Goal: Task Accomplishment & Management: Use online tool/utility

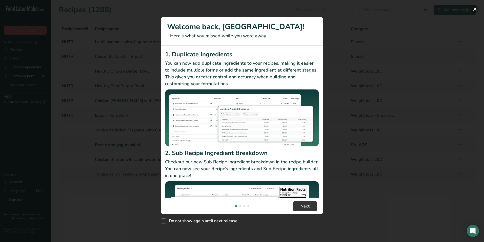
click at [474, 8] on button "New Features" at bounding box center [475, 9] width 8 height 8
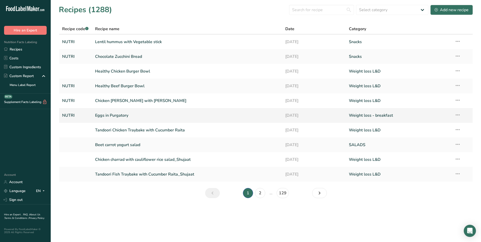
click at [135, 114] on link "Eggs in Purgatory" at bounding box center [187, 115] width 184 height 11
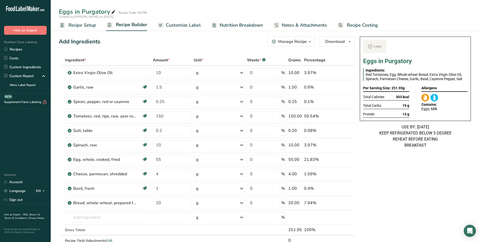
click at [185, 26] on span "Customize Label" at bounding box center [183, 25] width 35 height 7
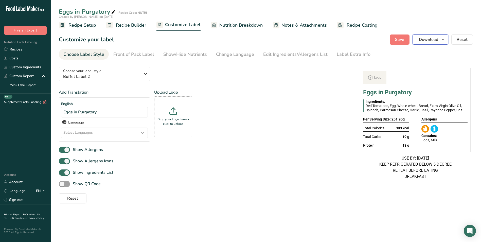
click at [431, 38] on span "Download" at bounding box center [428, 39] width 19 height 6
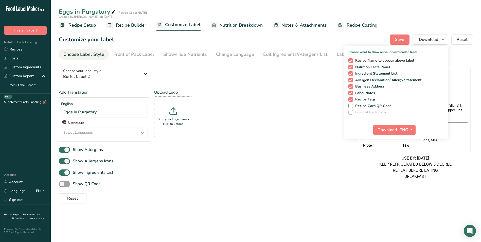
click at [352, 61] on span at bounding box center [350, 60] width 5 height 5
click at [351, 61] on input "Recipe Name to appear above label" at bounding box center [349, 60] width 3 height 3
checkbox input "false"
click at [386, 126] on button "Download" at bounding box center [385, 130] width 25 height 10
click at [19, 48] on link "Recipes" at bounding box center [25, 49] width 51 height 9
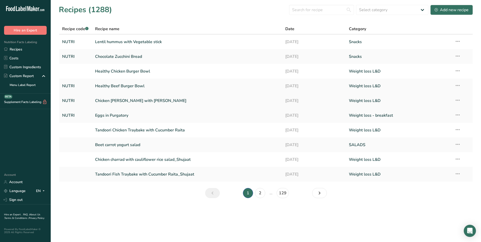
click at [132, 101] on link "Chicken [PERSON_NAME] with [PERSON_NAME]" at bounding box center [187, 100] width 184 height 11
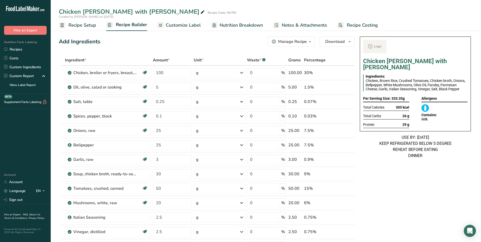
click at [175, 25] on span "Customize Label" at bounding box center [183, 25] width 35 height 7
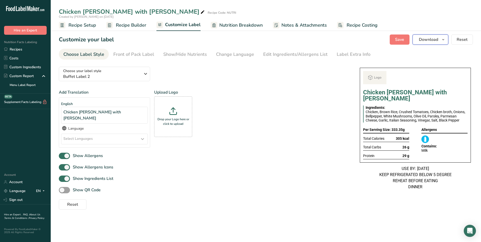
click at [440, 40] on span "button" at bounding box center [443, 39] width 6 height 6
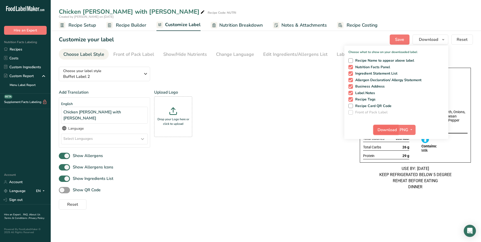
click at [385, 129] on span "Download" at bounding box center [386, 130] width 19 height 6
click at [23, 51] on link "Recipes" at bounding box center [25, 49] width 51 height 9
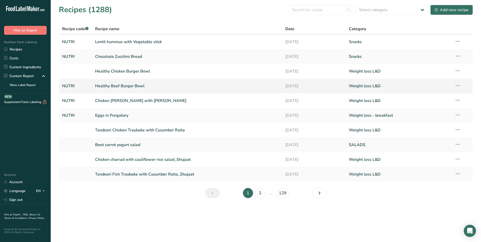
click at [128, 83] on link "Healthy Beef Burger Bowl" at bounding box center [187, 86] width 184 height 11
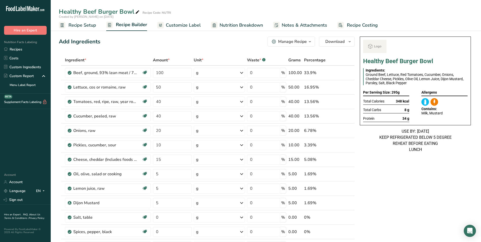
drag, startPoint x: 240, startPoint y: 26, endPoint x: 225, endPoint y: 26, distance: 15.5
click at [240, 26] on span "Nutrition Breakdown" at bounding box center [240, 25] width 43 height 7
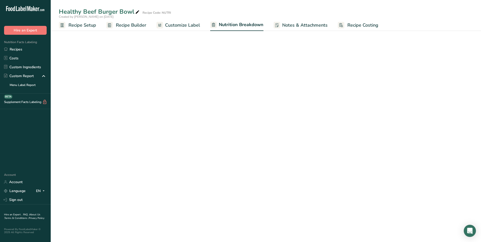
click at [169, 29] on link "Customize Label" at bounding box center [178, 25] width 44 height 11
select select "Calories"
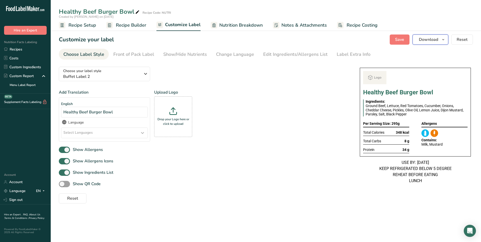
click at [435, 38] on span "Download" at bounding box center [428, 39] width 19 height 6
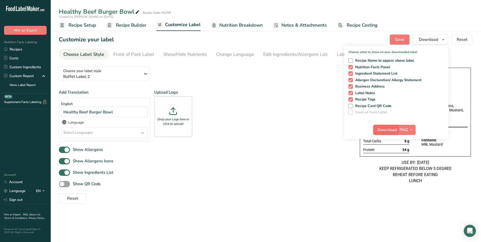
click at [382, 127] on span "Download" at bounding box center [386, 130] width 19 height 6
drag, startPoint x: 16, startPoint y: 47, endPoint x: 11, endPoint y: 54, distance: 8.6
click at [16, 47] on link "Recipes" at bounding box center [25, 49] width 51 height 9
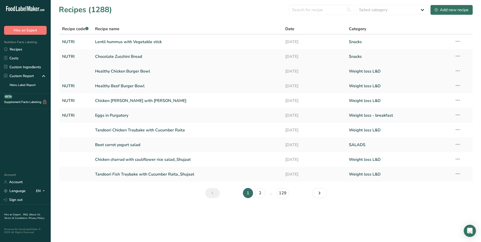
click at [162, 72] on link "Healthy Chicken Burger Bowl" at bounding box center [187, 71] width 184 height 11
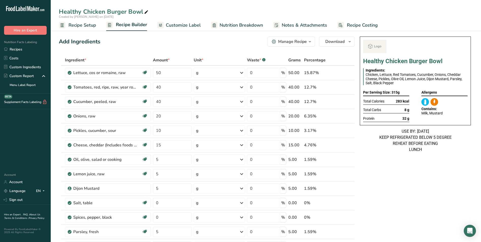
click at [186, 24] on span "Customize Label" at bounding box center [183, 25] width 35 height 7
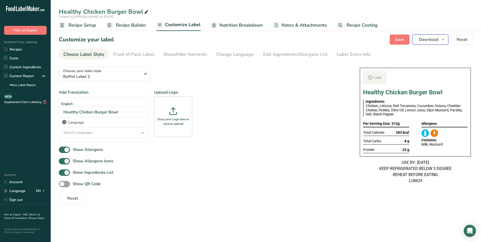
click at [435, 43] on button "Download" at bounding box center [430, 39] width 36 height 10
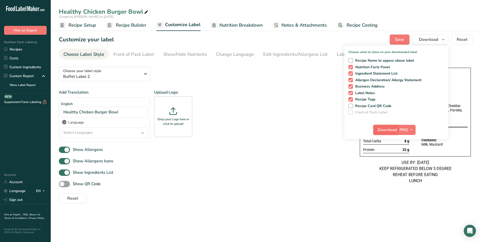
click at [387, 127] on span "Download" at bounding box center [386, 130] width 19 height 6
click at [12, 49] on link "Recipes" at bounding box center [25, 49] width 51 height 9
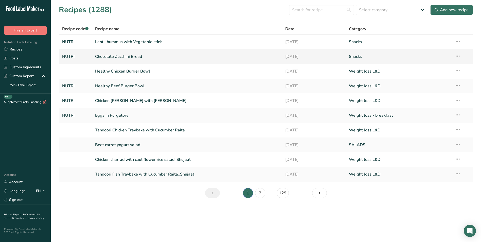
click at [130, 57] on link "Chocolate Zucchini Bread" at bounding box center [187, 56] width 184 height 11
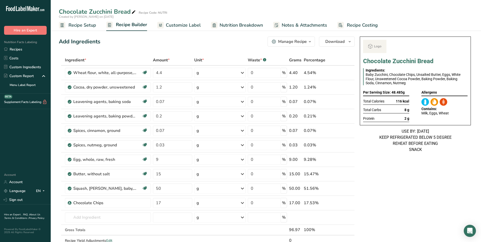
click at [177, 29] on link "Customize Label" at bounding box center [179, 25] width 44 height 11
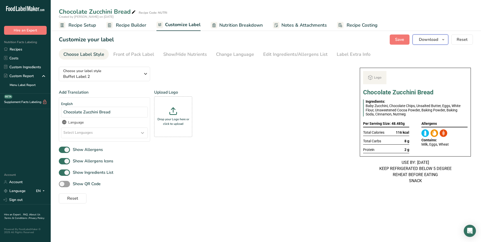
click at [439, 43] on button "Download" at bounding box center [430, 39] width 36 height 10
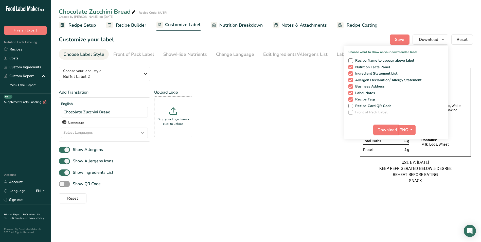
click at [391, 129] on span "Download" at bounding box center [386, 130] width 19 height 6
click at [39, 52] on link "Recipes" at bounding box center [25, 49] width 51 height 9
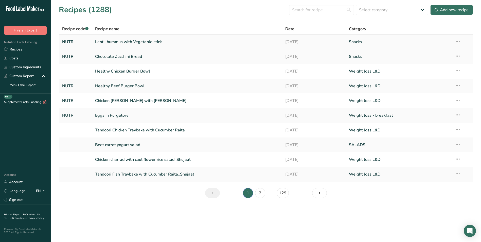
click at [129, 43] on link "Lentil hummus with Vegetable stick" at bounding box center [187, 41] width 184 height 11
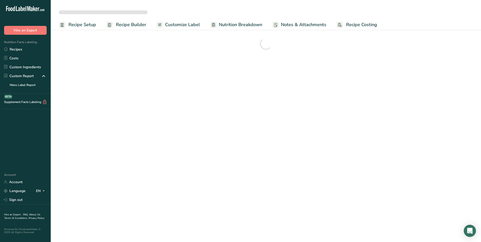
click at [186, 22] on span "Customize Label" at bounding box center [182, 24] width 35 height 7
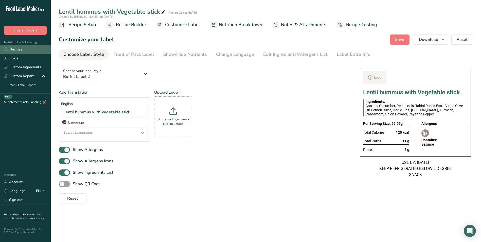
drag, startPoint x: 34, startPoint y: 50, endPoint x: 38, endPoint y: 47, distance: 4.3
click at [34, 50] on link "Recipes" at bounding box center [25, 49] width 51 height 9
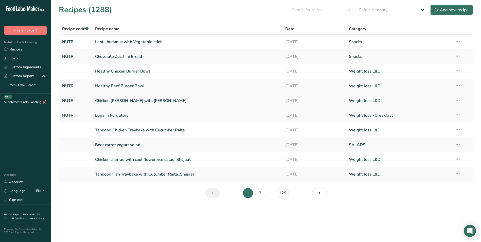
click at [123, 98] on link "Chicken [PERSON_NAME] with [PERSON_NAME]" at bounding box center [187, 100] width 184 height 11
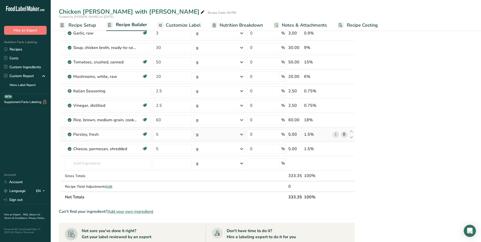
scroll to position [127, 0]
click at [156, 122] on input "60" at bounding box center [172, 119] width 39 height 10
type input "30"
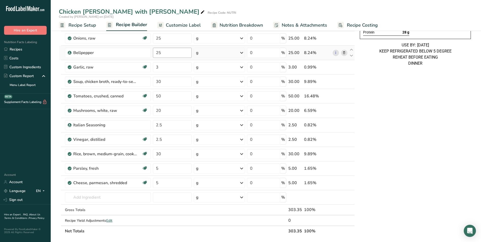
scroll to position [101, 0]
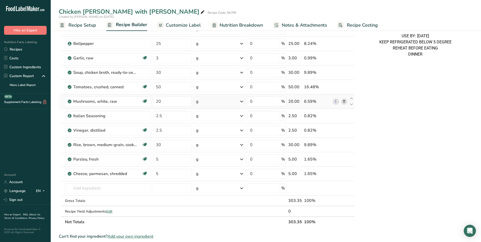
click at [345, 102] on icon at bounding box center [344, 101] width 4 height 5
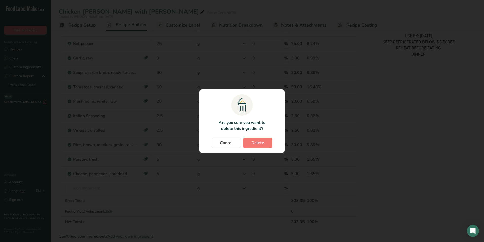
click at [253, 150] on section ".a{fill:#f5f3ed;}.b,.e{fill:#0f393a;}.c{fill:none;}.d{fill:#f2c549;}.e{stroke:r…" at bounding box center [242, 121] width 85 height 64
click at [263, 140] on span "Delete" at bounding box center [258, 143] width 13 height 6
type input "2.5"
type input "30"
type input "5"
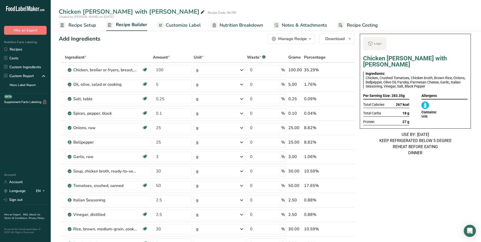
scroll to position [0, 0]
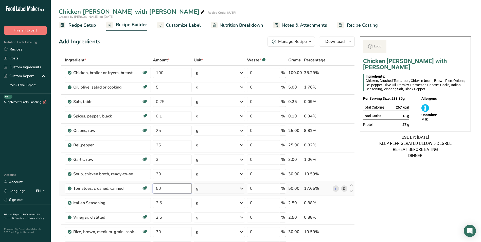
click at [157, 190] on input "50" at bounding box center [172, 188] width 39 height 10
type input "20"
click at [200, 9] on icon at bounding box center [202, 12] width 5 height 7
type input "Chicken Cacciatore with Rice_Insia"
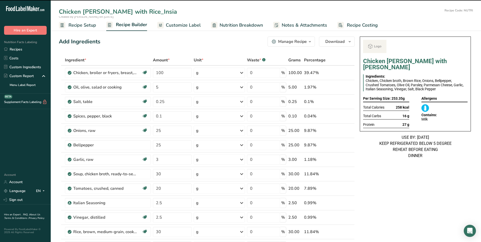
click at [193, 25] on span "Customize Label" at bounding box center [183, 25] width 35 height 7
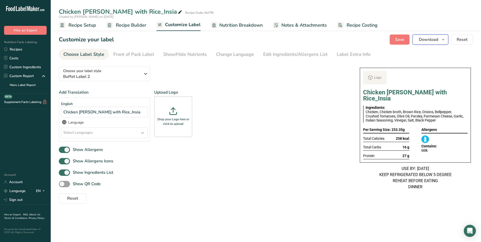
click at [432, 42] on span "Download" at bounding box center [428, 39] width 19 height 6
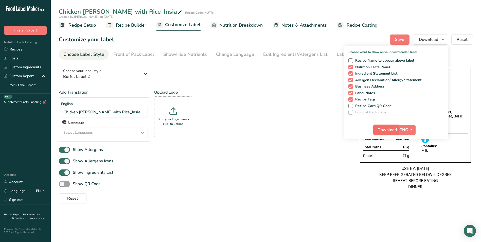
click at [390, 131] on span "Download" at bounding box center [386, 130] width 19 height 6
click at [82, 27] on span "Recipe Setup" at bounding box center [82, 25] width 28 height 7
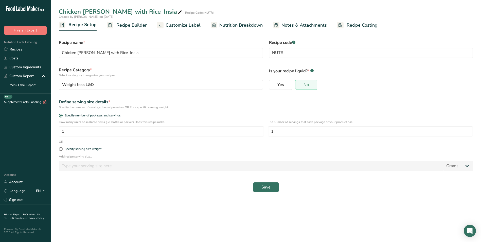
click at [141, 23] on span "Recipe Builder" at bounding box center [131, 25] width 30 height 7
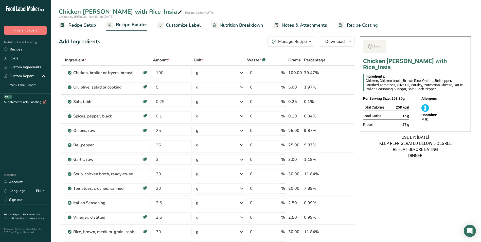
click at [178, 10] on icon at bounding box center [180, 12] width 5 height 7
type input "Chicken Cacciatore with Rice"
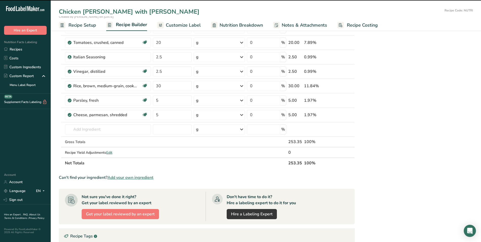
scroll to position [152, 0]
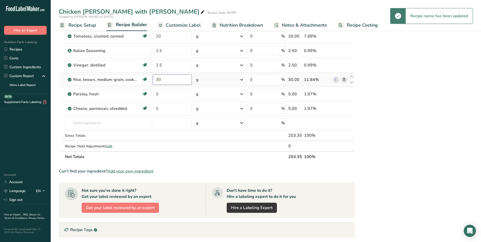
click at [156, 80] on input "30" at bounding box center [172, 79] width 39 height 10
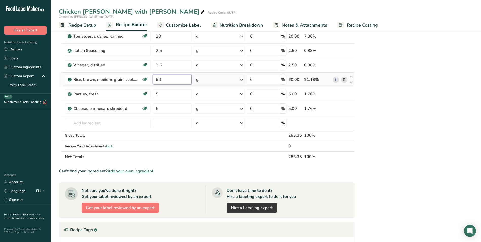
type input "60"
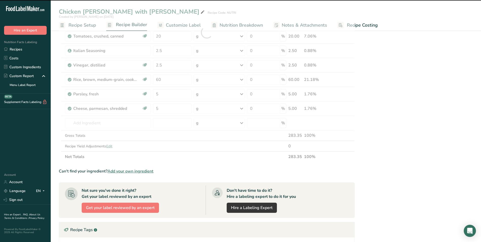
click at [97, 123] on div at bounding box center [207, 32] width 296 height 259
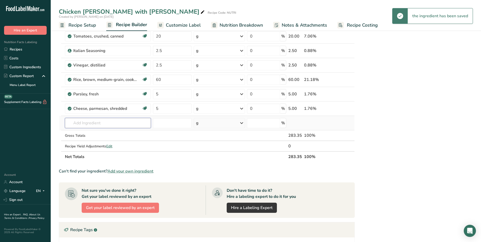
click at [95, 124] on input "text" at bounding box center [108, 123] width 86 height 10
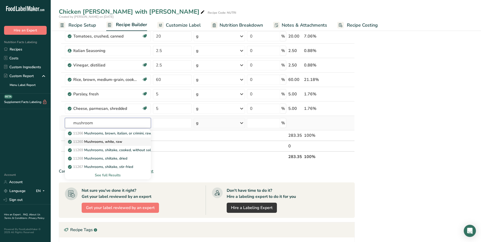
type input "mushroom"
click at [109, 142] on p "11260 Mushrooms, white, raw" at bounding box center [95, 141] width 53 height 5
type input "Mushrooms, white, raw"
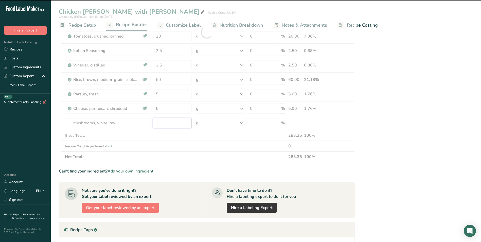
type input "0"
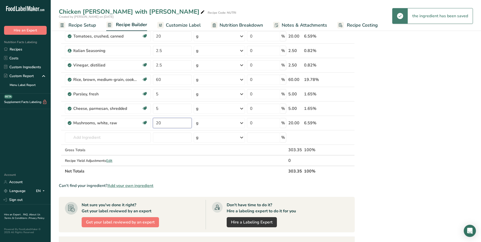
type input "20"
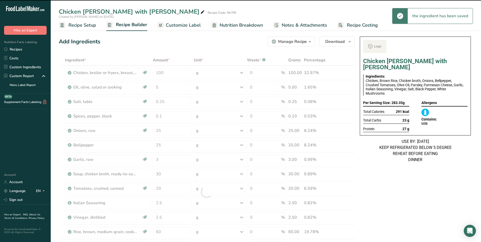
scroll to position [0, 0]
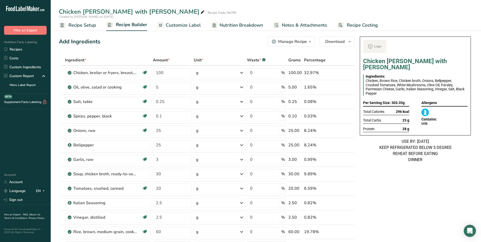
click at [310, 43] on icon "button" at bounding box center [310, 42] width 4 height 6
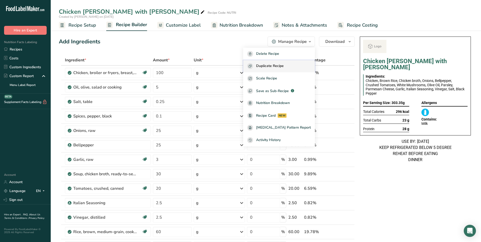
click at [279, 64] on span "Duplicate Recipe" at bounding box center [270, 66] width 28 height 6
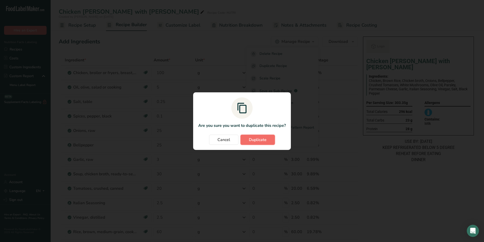
click at [261, 137] on span "Duplicate" at bounding box center [258, 140] width 18 height 6
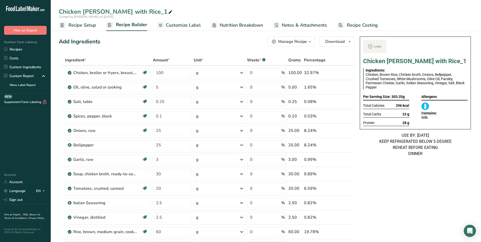
click at [168, 15] on icon at bounding box center [170, 12] width 5 height 7
type input "Chicken Cacciatore with Rice_Shafi"
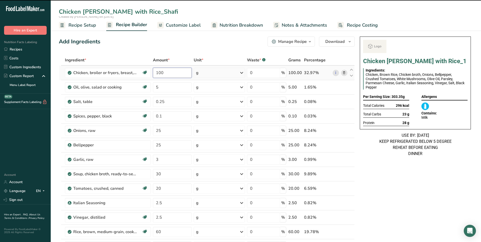
click at [162, 72] on input "100" at bounding box center [172, 73] width 39 height 10
click at [160, 72] on input "100" at bounding box center [172, 73] width 39 height 10
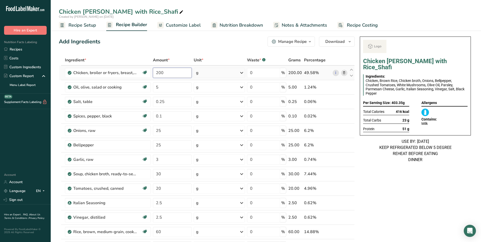
click at [161, 73] on input "200" at bounding box center [172, 73] width 39 height 10
type input "220"
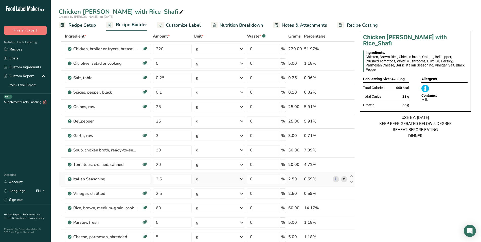
scroll to position [51, 0]
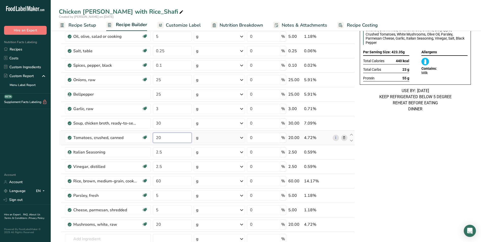
click at [157, 140] on input "20" at bounding box center [172, 138] width 39 height 10
click at [157, 124] on div "Ingredient * Amount * Unit * Waste * .a-a{fill:#347362;}.b-a{fill:#fff;} Grams …" at bounding box center [207, 141] width 296 height 274
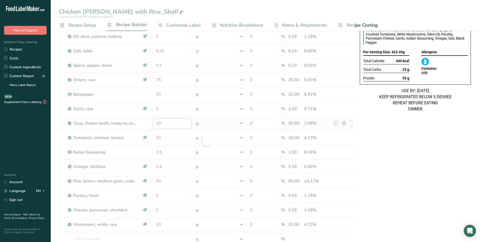
click at [157, 124] on div at bounding box center [207, 141] width 296 height 274
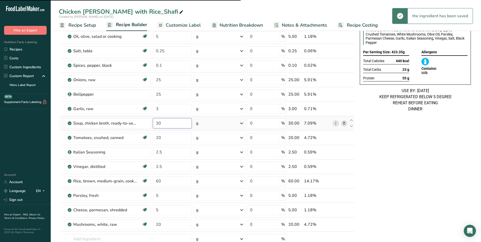
click at [157, 124] on input "30" at bounding box center [172, 123] width 39 height 10
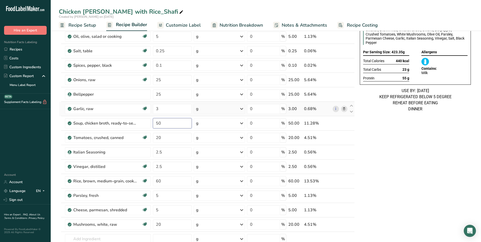
type input "50"
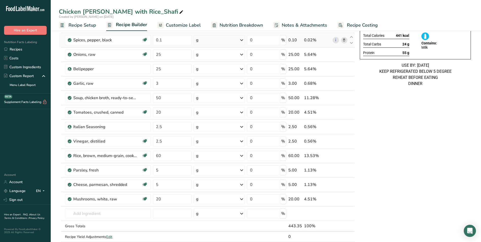
scroll to position [101, 0]
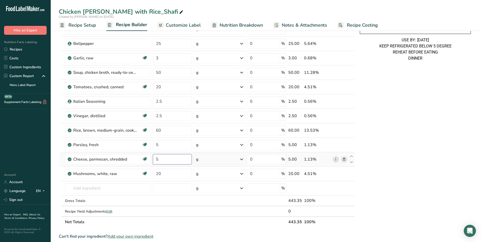
click at [155, 158] on input "5" at bounding box center [172, 159] width 39 height 10
type input "10"
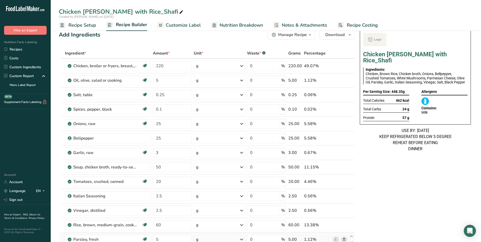
scroll to position [0, 0]
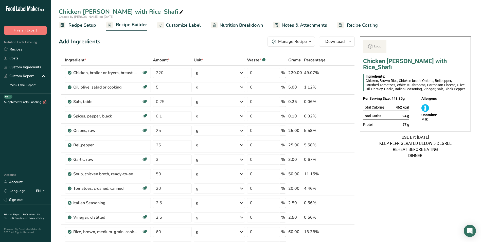
click at [178, 25] on span "Customize Label" at bounding box center [183, 25] width 35 height 7
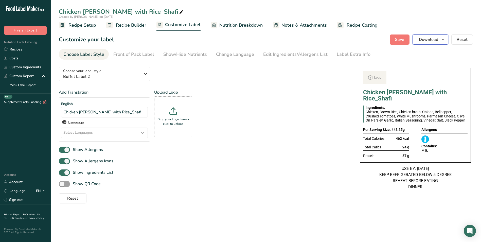
click at [436, 35] on button "Download" at bounding box center [430, 39] width 36 height 10
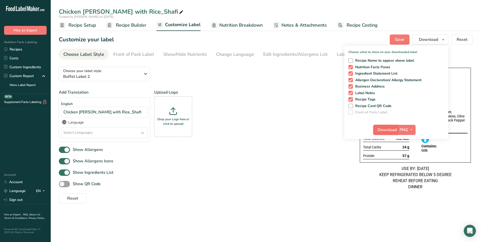
click at [386, 129] on span "Download" at bounding box center [386, 130] width 19 height 6
click at [178, 16] on div at bounding box center [181, 11] width 6 height 9
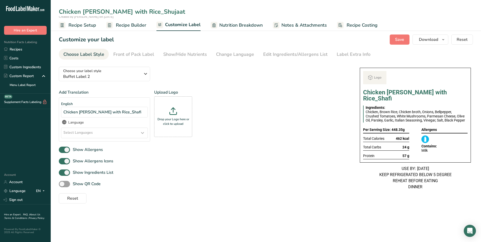
type input "Chicken [PERSON_NAME] with Rice_Shujaat"
click at [266, 104] on div "Add Translation English Chicken Cacciatore with Rice_Shafi Language Select Lang…" at bounding box center [204, 117] width 291 height 56
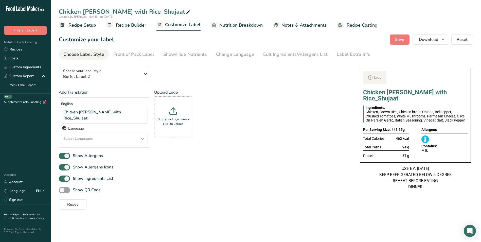
click at [121, 26] on span "Recipe Builder" at bounding box center [131, 25] width 30 height 7
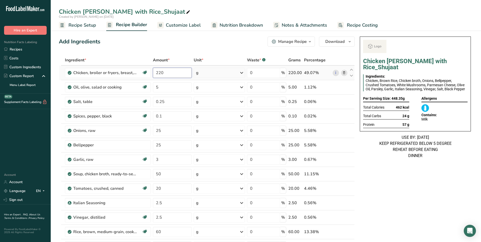
click at [157, 72] on input "220" at bounding box center [172, 73] width 39 height 10
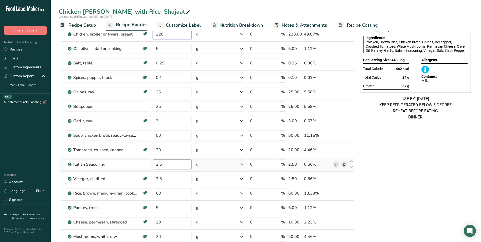
scroll to position [101, 0]
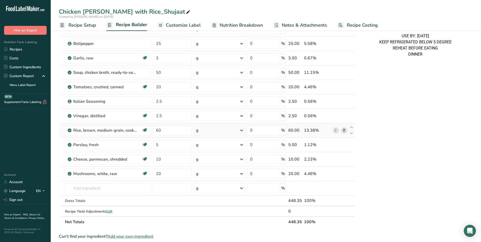
click at [344, 129] on div "Ingredient * Amount * Unit * Waste * .a-a{fill:#347362;}.b-a{fill:#fff;} Grams …" at bounding box center [207, 90] width 296 height 274
click at [345, 131] on icon at bounding box center [344, 130] width 4 height 5
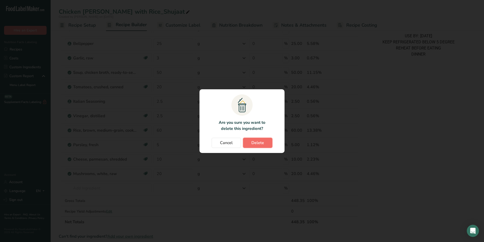
click at [264, 141] on span "Delete" at bounding box center [258, 143] width 13 height 6
type input "5"
type input "10"
type input "20"
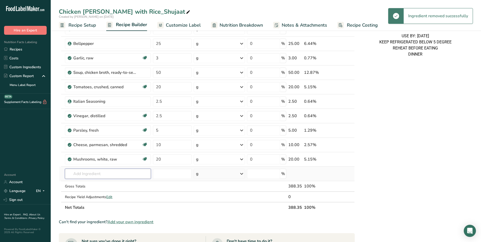
click at [101, 177] on input "text" at bounding box center [108, 174] width 86 height 10
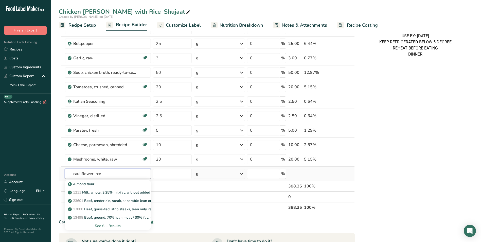
click at [98, 175] on input "cauliflower irce" at bounding box center [108, 174] width 86 height 10
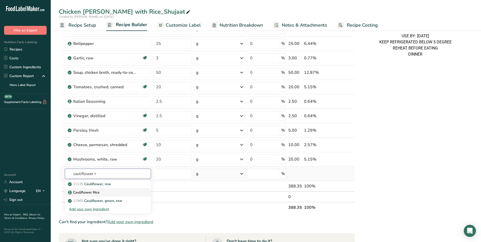
type input "cauliflower r"
click at [98, 193] on p "Cauliflower Rice" at bounding box center [84, 192] width 31 height 5
type input "Cauliflower Rice"
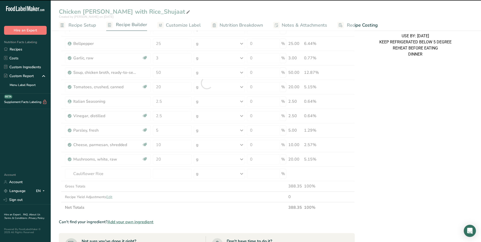
type input "0"
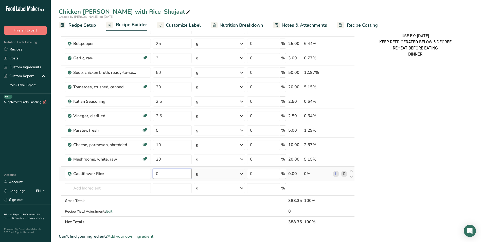
click at [156, 174] on input "0" at bounding box center [172, 174] width 39 height 10
click at [155, 174] on input "0" at bounding box center [172, 174] width 39 height 10
type input "100"
click at [394, 154] on div "Chicken Cacciatore with Rice_Shujaat Ingredients: Chicken, Chicken broth, Onion…" at bounding box center [415, 178] width 115 height 490
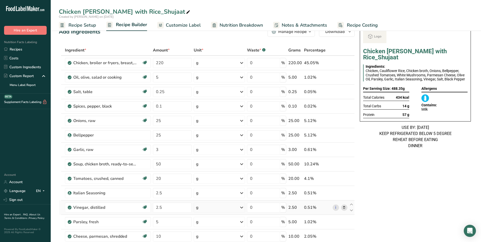
scroll to position [0, 0]
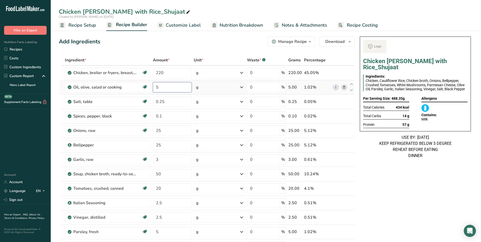
click at [159, 88] on input "5" at bounding box center [172, 87] width 39 height 10
click at [155, 87] on input "5" at bounding box center [172, 87] width 39 height 10
type input "20"
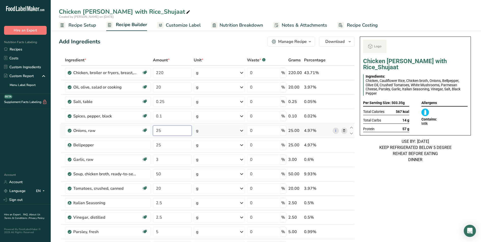
click at [155, 129] on input "25" at bounding box center [172, 130] width 39 height 10
type input "50"
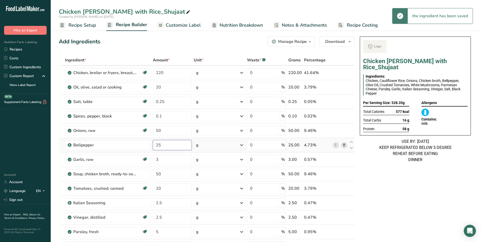
click at [157, 144] on input "25" at bounding box center [172, 145] width 39 height 10
type input "50"
click at [158, 173] on input "50" at bounding box center [172, 174] width 39 height 10
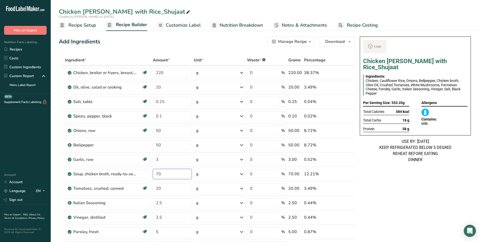
type input "70"
click at [153, 133] on div "Ingredient * Amount * Unit * Waste * .a-a{fill:#347362;}.b-a{fill:#fff;} Grams …" at bounding box center [207, 192] width 296 height 274
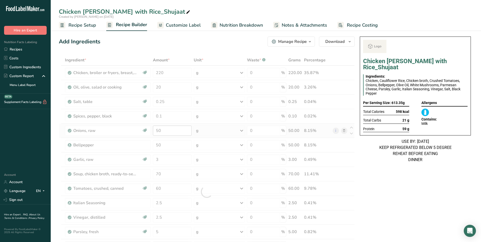
click at [153, 133] on div at bounding box center [207, 192] width 296 height 274
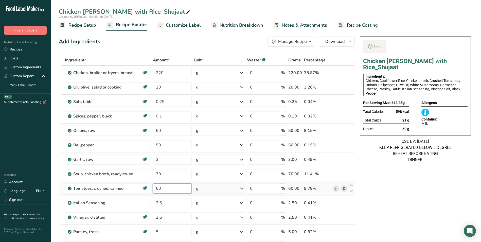
click at [158, 189] on input "60" at bounding box center [172, 188] width 39 height 10
type input "100"
click at [159, 130] on input "50" at bounding box center [172, 130] width 39 height 10
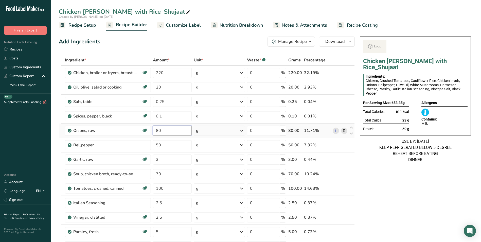
type input "80"
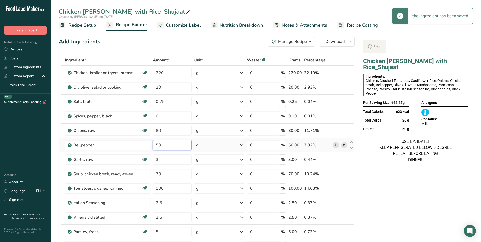
click at [157, 143] on input "50" at bounding box center [172, 145] width 39 height 10
type input "80"
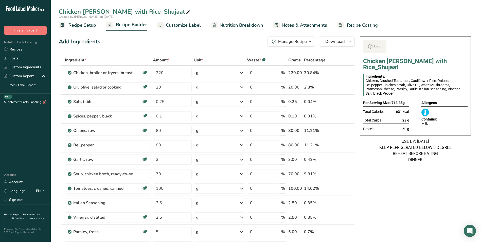
click at [178, 25] on span "Customize Label" at bounding box center [183, 25] width 35 height 7
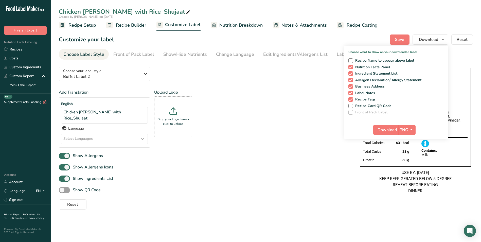
click at [23, 49] on link "Recipes" at bounding box center [25, 49] width 51 height 9
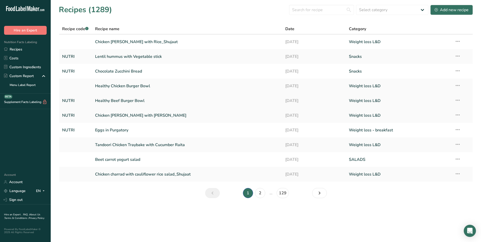
click at [142, 101] on link "Healthy Beef Burger Bowl" at bounding box center [187, 100] width 184 height 11
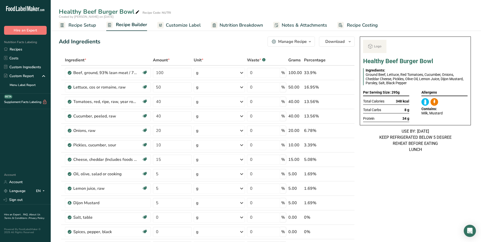
click at [191, 26] on span "Customize Label" at bounding box center [183, 25] width 35 height 7
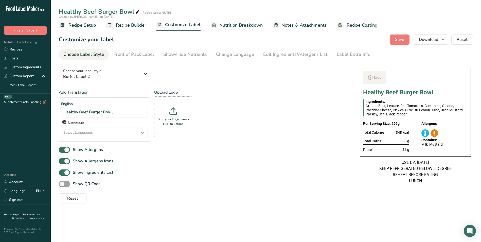
click at [130, 26] on span "Recipe Builder" at bounding box center [131, 25] width 30 height 7
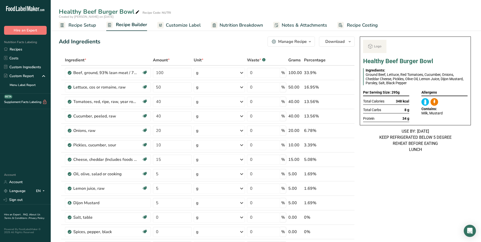
click at [138, 12] on icon at bounding box center [137, 12] width 5 height 7
click at [300, 42] on div "Manage Recipe" at bounding box center [292, 42] width 29 height 6
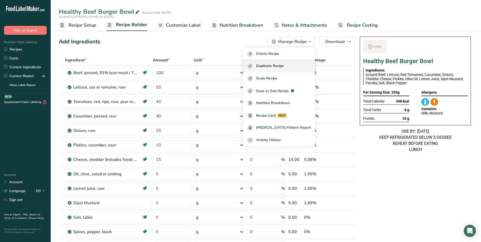
click at [284, 63] on span "Duplicate Recipe" at bounding box center [270, 66] width 28 height 6
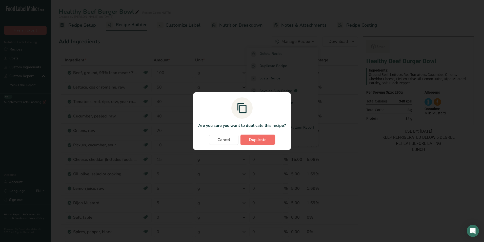
click at [268, 141] on button "Duplicate" at bounding box center [258, 140] width 34 height 10
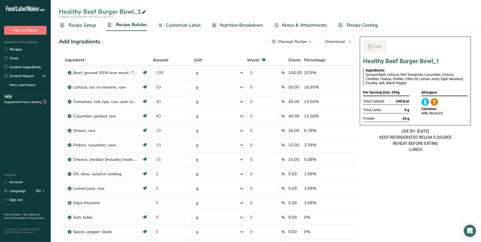
click at [142, 14] on icon at bounding box center [144, 12] width 5 height 7
type input "Healthy Beef Burger Bowl_Shafi"
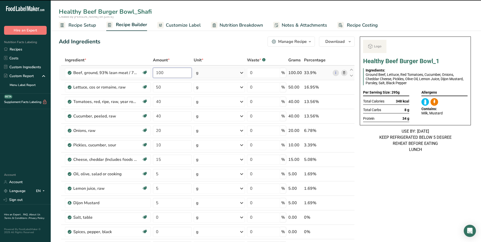
click at [156, 73] on input "100" at bounding box center [172, 73] width 39 height 10
click at [155, 73] on input "100" at bounding box center [172, 73] width 39 height 10
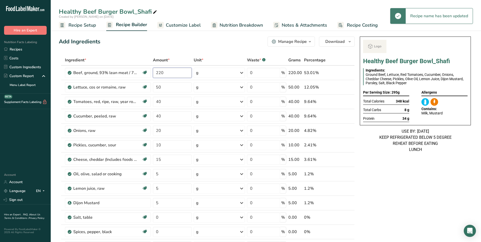
type input "220"
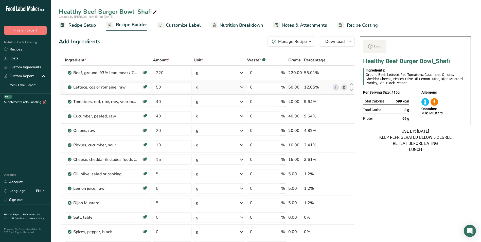
click at [343, 87] on icon at bounding box center [344, 87] width 4 height 5
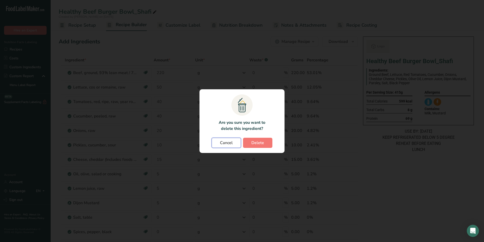
click at [232, 142] on span "Cancel" at bounding box center [226, 143] width 13 height 6
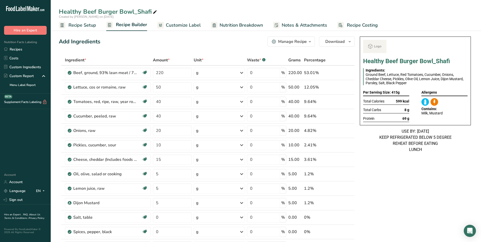
click at [344, 102] on icon at bounding box center [344, 101] width 4 height 5
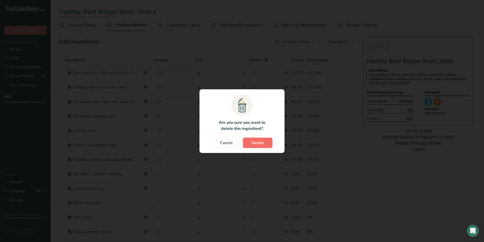
click at [255, 143] on span "Delete" at bounding box center [258, 143] width 13 height 6
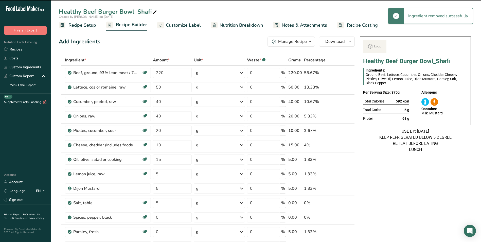
type input "20"
type input "10"
type input "15"
type input "5"
type input "0"
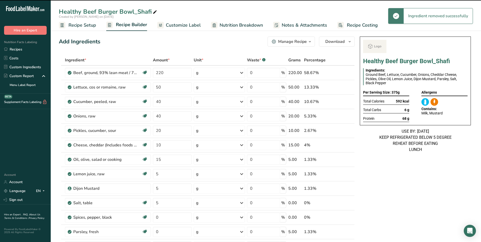
type input "5"
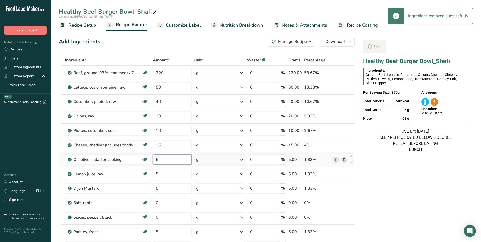
click at [164, 158] on input "5" at bounding box center [172, 159] width 39 height 10
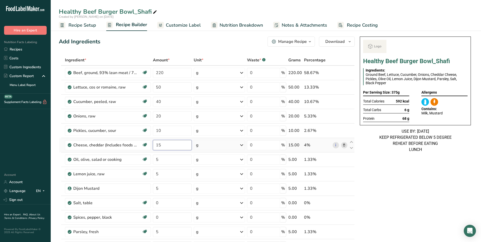
click at [156, 145] on div "Ingredient * Amount * Unit * Waste * .a-a{fill:#347362;}.b-a{fill:#fff;} Grams …" at bounding box center [207, 170] width 296 height 230
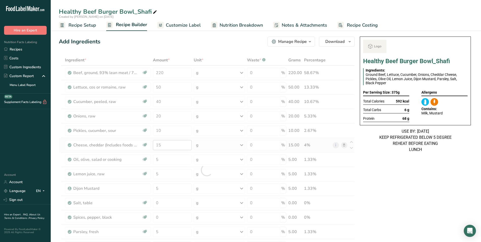
click at [156, 145] on div at bounding box center [207, 170] width 296 height 230
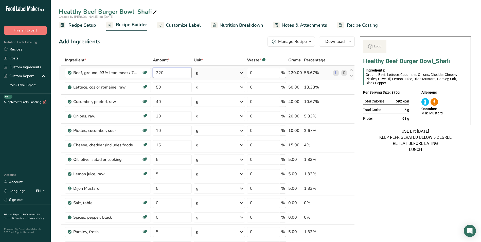
click at [159, 72] on input "220" at bounding box center [172, 73] width 39 height 10
type input "250"
click at [146, 55] on div "Ingredient * Amount * Unit * Waste * .a-a{fill:#347362;}.b-a{fill:#fff;} Grams …" at bounding box center [207, 170] width 296 height 230
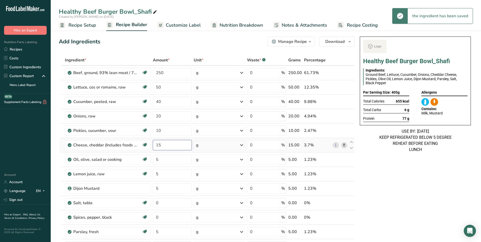
click at [156, 145] on input "15" at bounding box center [172, 145] width 39 height 10
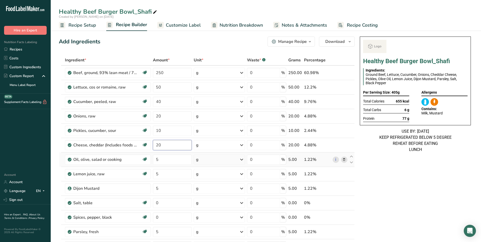
type input "20"
click at [157, 87] on div "Dairy free Gluten free Soy free" at bounding box center [138, 89] width 49 height 27
click at [166, 88] on input "50" at bounding box center [172, 87] width 39 height 10
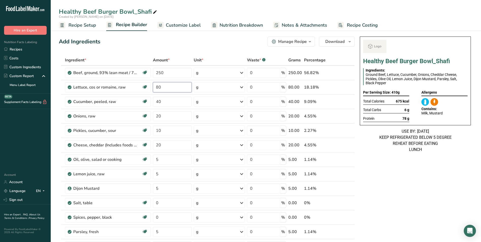
type input "80"
drag, startPoint x: 184, startPoint y: 23, endPoint x: 180, endPoint y: 29, distance: 7.0
click at [184, 23] on span "Customize Label" at bounding box center [183, 25] width 35 height 7
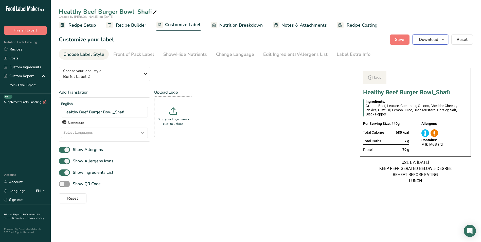
click at [428, 43] on button "Download" at bounding box center [430, 39] width 36 height 10
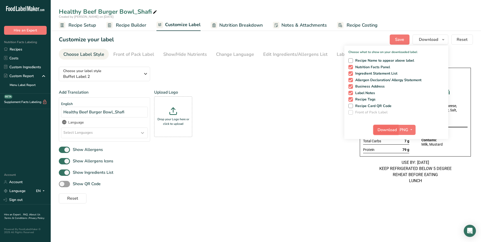
click at [387, 128] on span "Download" at bounding box center [386, 130] width 19 height 6
click at [17, 48] on link "Recipes" at bounding box center [25, 49] width 51 height 9
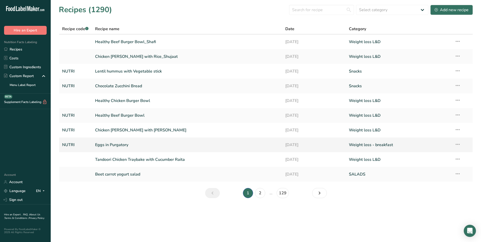
click at [126, 145] on link "Eggs in Purgatory" at bounding box center [187, 144] width 184 height 11
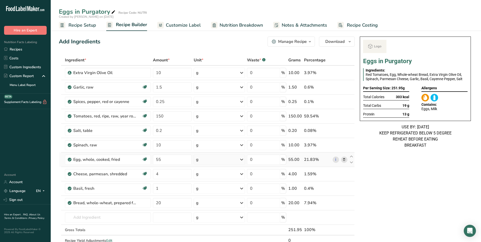
click at [216, 156] on div "g" at bounding box center [219, 159] width 51 height 10
click at [215, 176] on div "1 large" at bounding box center [218, 176] width 43 height 7
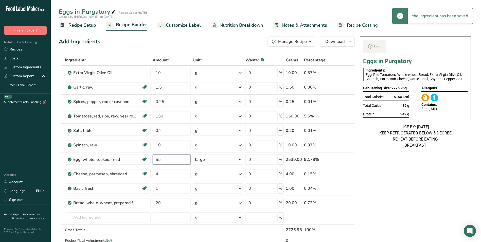
click at [159, 160] on input "55" at bounding box center [172, 159] width 38 height 10
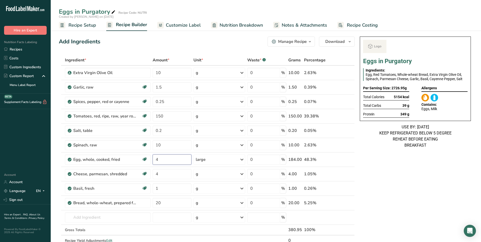
type input "4"
click at [156, 175] on input "4" at bounding box center [172, 174] width 39 height 10
type input "10"
click at [185, 51] on div "Add Ingredients Manage Recipe Delete Recipe Duplicate Recipe Scale Recipe Save …" at bounding box center [208, 243] width 299 height 418
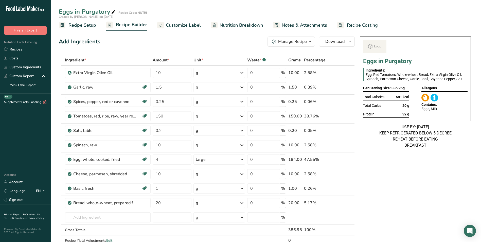
click at [87, 27] on span "Recipe Setup" at bounding box center [82, 25] width 28 height 7
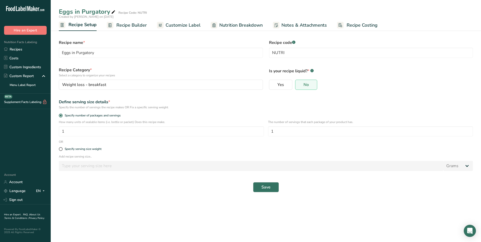
click at [130, 26] on span "Recipe Builder" at bounding box center [131, 25] width 30 height 7
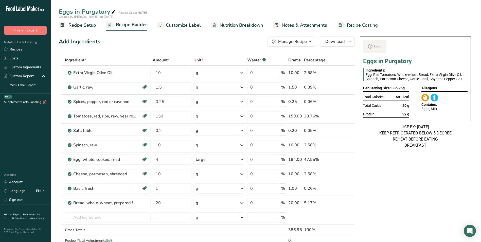
click at [111, 14] on icon at bounding box center [113, 12] width 5 height 7
type input "Eggs in Purgatory_Shafi"
click at [157, 50] on div "Add Ingredients Manage Recipe Delete Recipe Duplicate Recipe Scale Recipe Save …" at bounding box center [208, 243] width 299 height 418
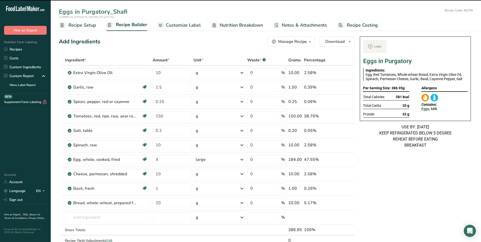
click at [187, 27] on span "Customize Label" at bounding box center [183, 25] width 35 height 7
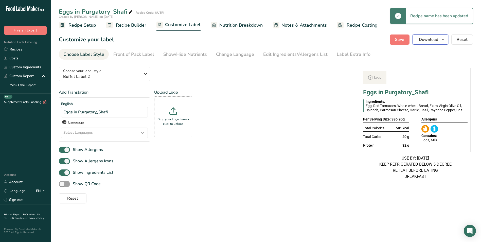
click at [439, 38] on button "Download" at bounding box center [430, 39] width 36 height 10
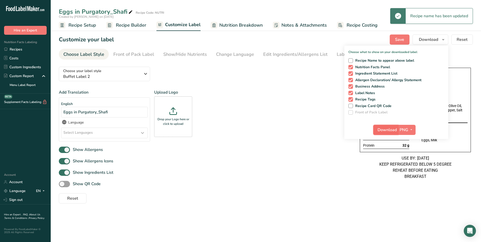
click at [388, 128] on span "Download" at bounding box center [386, 130] width 19 height 6
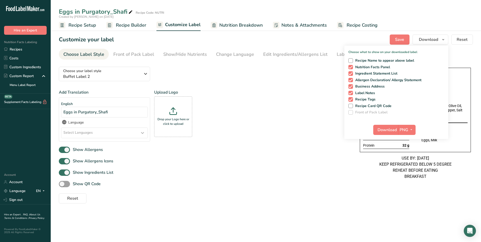
click at [79, 27] on span "Recipe Setup" at bounding box center [82, 25] width 28 height 7
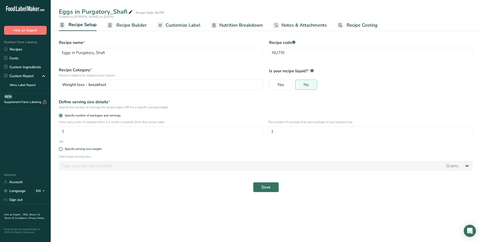
click at [118, 29] on link "Recipe Builder" at bounding box center [127, 25] width 40 height 11
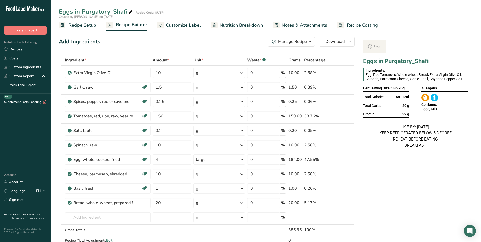
click at [131, 12] on icon at bounding box center [130, 12] width 5 height 7
type input "Eggs in Purgatory"
click at [127, 50] on div "Add Ingredients Manage Recipe Delete Recipe Duplicate Recipe Scale Recipe Save …" at bounding box center [208, 243] width 299 height 418
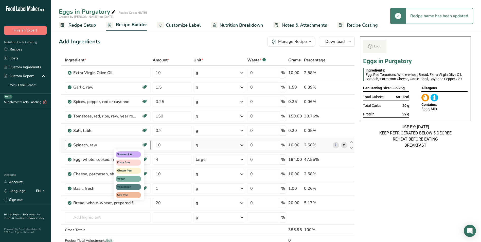
click at [156, 159] on div "Source of Antioxidants Dairy free Gluten free Vegan Vegetarian Soy free" at bounding box center [138, 174] width 49 height 52
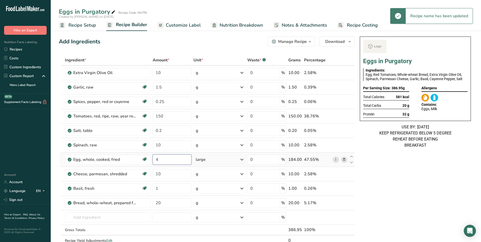
click at [158, 160] on input "4" at bounding box center [172, 159] width 39 height 10
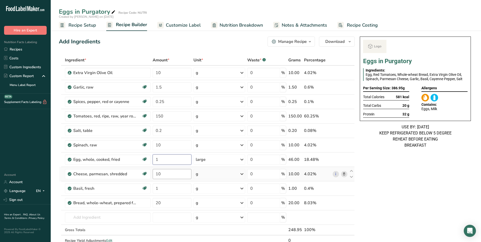
type input "1"
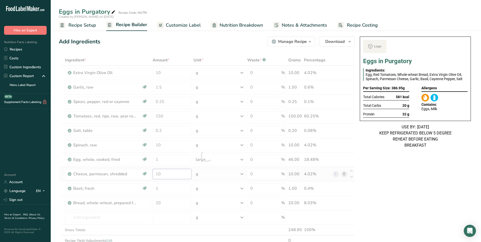
click at [158, 175] on div "Ingredient * Amount * Unit * Waste * .a-a{fill:#347362;}.b-a{fill:#fff;} Grams …" at bounding box center [207, 155] width 296 height 201
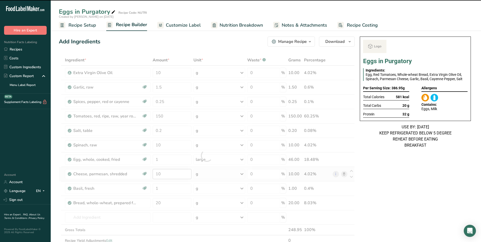
click at [158, 175] on div at bounding box center [207, 155] width 296 height 201
click at [158, 175] on input "10" at bounding box center [172, 174] width 39 height 10
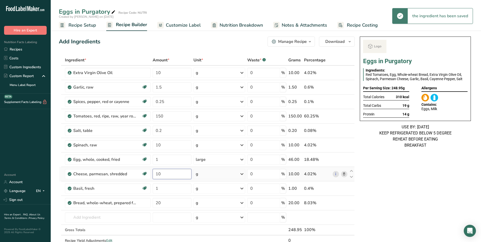
click at [159, 174] on input "10" at bounding box center [172, 174] width 39 height 10
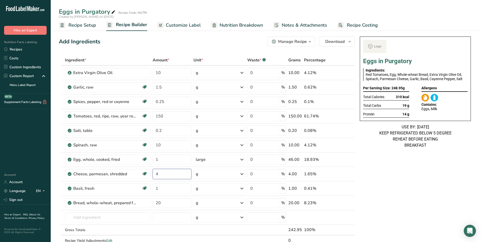
type input "4"
click at [54, 170] on section "Add Ingredients Manage Recipe Delete Recipe Duplicate Recipe Scale Recipe Save …" at bounding box center [266, 243] width 430 height 434
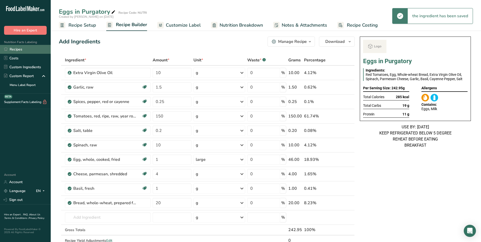
click at [16, 48] on link "Recipes" at bounding box center [25, 49] width 51 height 9
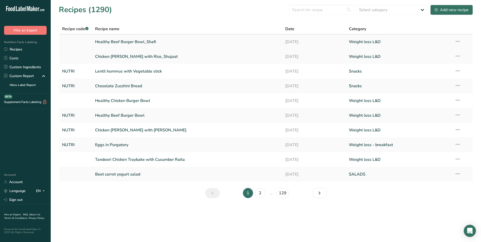
click at [150, 41] on link "Healthy Beef Burger Bowl_Shafi" at bounding box center [187, 41] width 184 height 11
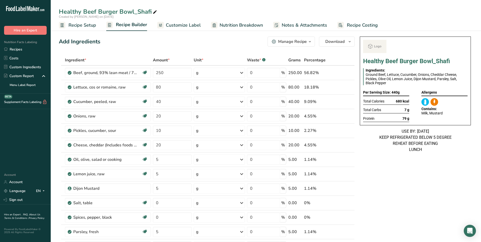
click at [153, 10] on icon at bounding box center [155, 12] width 5 height 7
type input "Healthy Beef Burger Bowl_Shujaat"
click at [165, 43] on div "Add Ingredients Manage Recipe Delete Recipe Duplicate Recipe Scale Recipe Save …" at bounding box center [207, 41] width 296 height 10
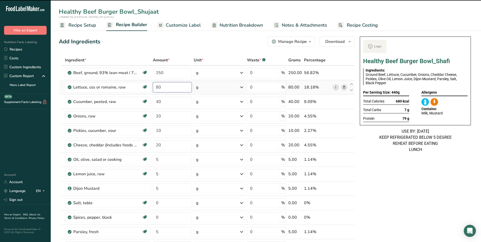
click at [171, 89] on input "80" at bounding box center [172, 87] width 39 height 10
type input "8"
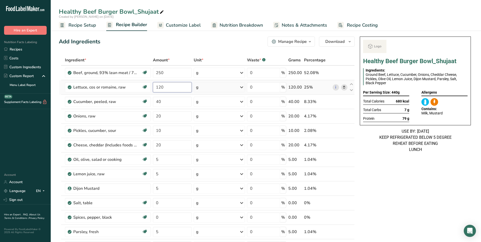
type input "120"
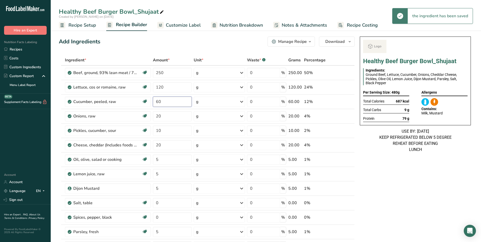
type input "60"
type input "3"
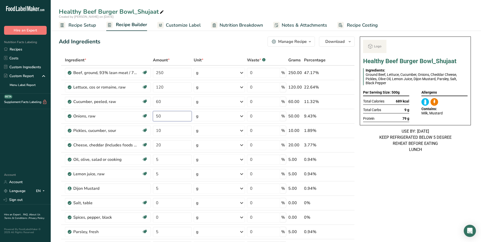
type input "50"
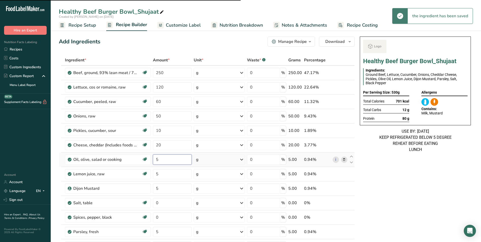
click at [162, 161] on input "5" at bounding box center [172, 159] width 39 height 10
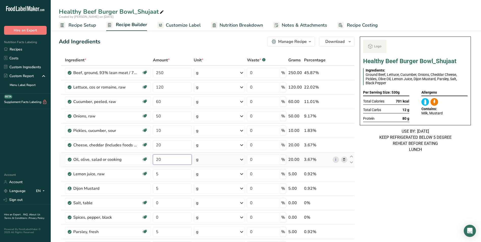
type input "20"
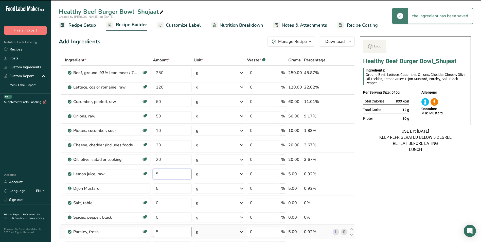
scroll to position [51, 0]
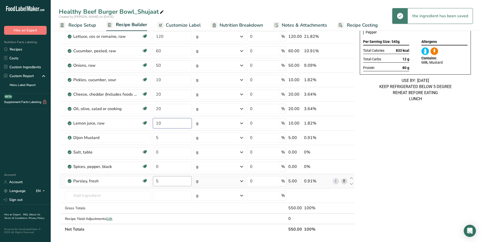
type input "10"
click at [166, 180] on div "Ingredient * Amount * Unit * Waste * .a-a{fill:#347362;}.b-a{fill:#fff;} Grams …" at bounding box center [207, 119] width 296 height 230
click at [157, 181] on input "5" at bounding box center [172, 181] width 39 height 10
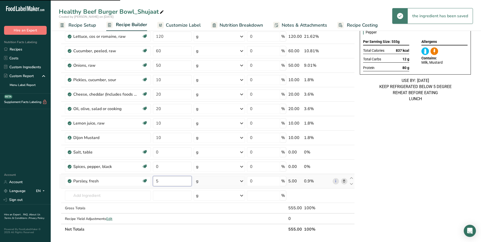
click at [157, 181] on input "5" at bounding box center [172, 181] width 39 height 10
type input "1"
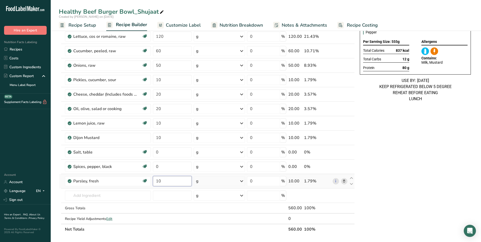
type input "10"
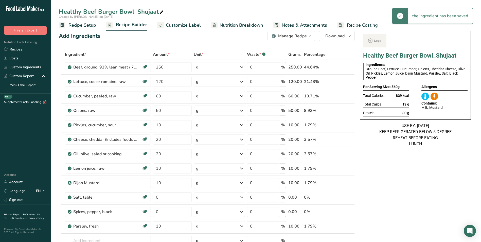
scroll to position [0, 0]
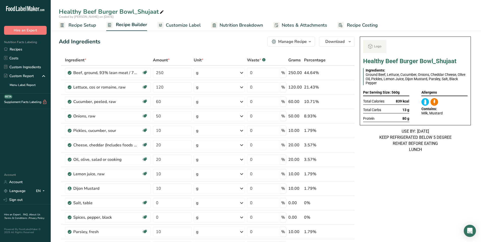
click at [185, 24] on span "Customize Label" at bounding box center [183, 25] width 35 height 7
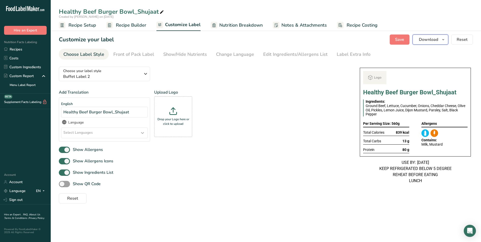
click at [437, 40] on span "Download" at bounding box center [428, 39] width 19 height 6
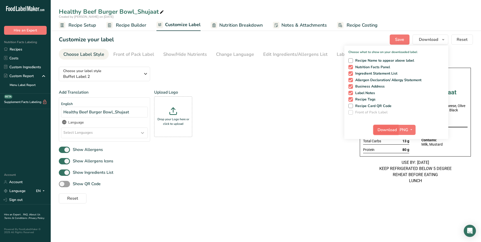
click at [394, 129] on span "Download" at bounding box center [386, 130] width 19 height 6
click at [32, 52] on link "Recipes" at bounding box center [25, 49] width 51 height 9
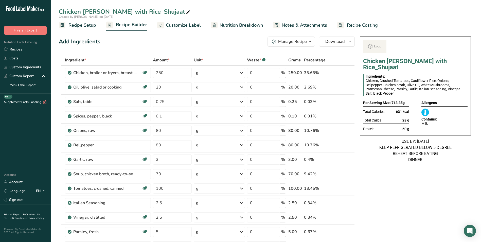
type input "250"
click at [141, 57] on div "Ingredient * Amount * Unit * Waste * .a-a{fill:#347362;}.b-a{fill:#fff;} Grams …" at bounding box center [207, 192] width 296 height 274
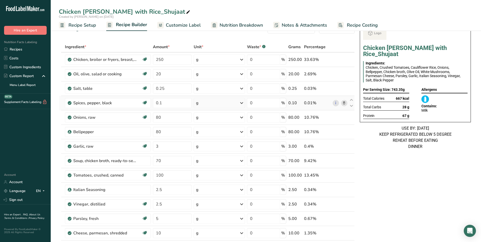
scroll to position [25, 0]
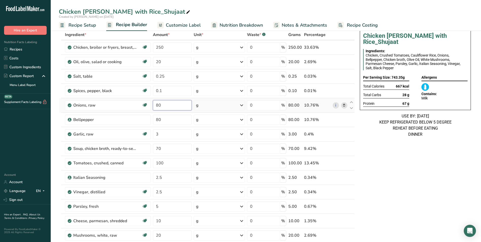
click at [154, 106] on input "80" at bounding box center [172, 105] width 39 height 10
type input "100"
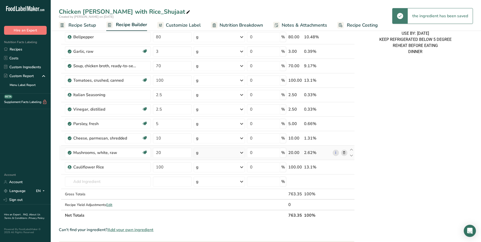
scroll to position [127, 0]
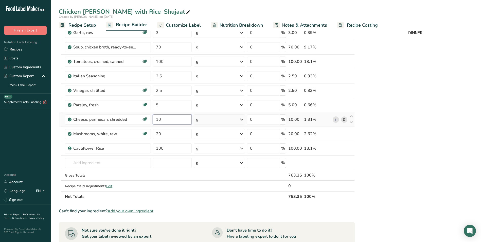
click at [159, 120] on input "10" at bounding box center [172, 119] width 39 height 10
type input "20"
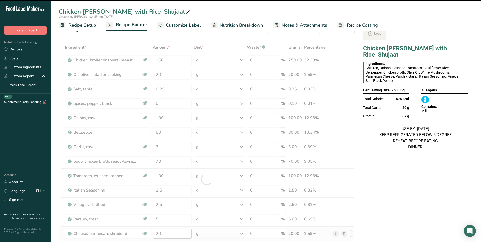
scroll to position [0, 0]
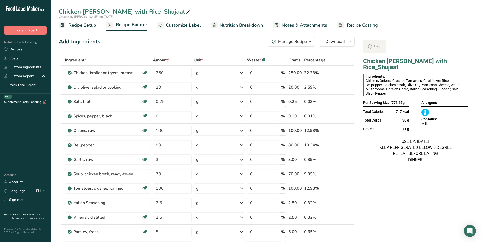
click at [194, 28] on span "Customize Label" at bounding box center [183, 25] width 35 height 7
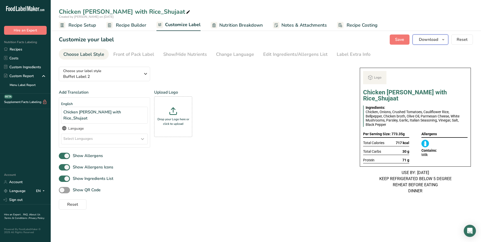
click at [418, 41] on button "Download" at bounding box center [430, 39] width 36 height 10
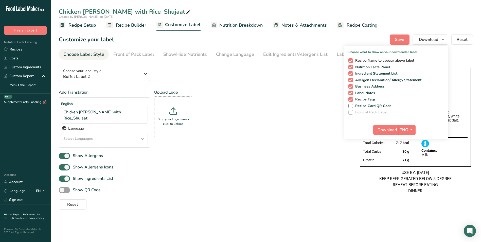
click at [352, 61] on span at bounding box center [350, 60] width 5 height 5
click at [351, 61] on input "Recipe Name to appear above label" at bounding box center [349, 60] width 3 height 3
checkbox input "false"
click at [385, 126] on button "Download" at bounding box center [385, 130] width 25 height 10
